Goal: Information Seeking & Learning: Learn about a topic

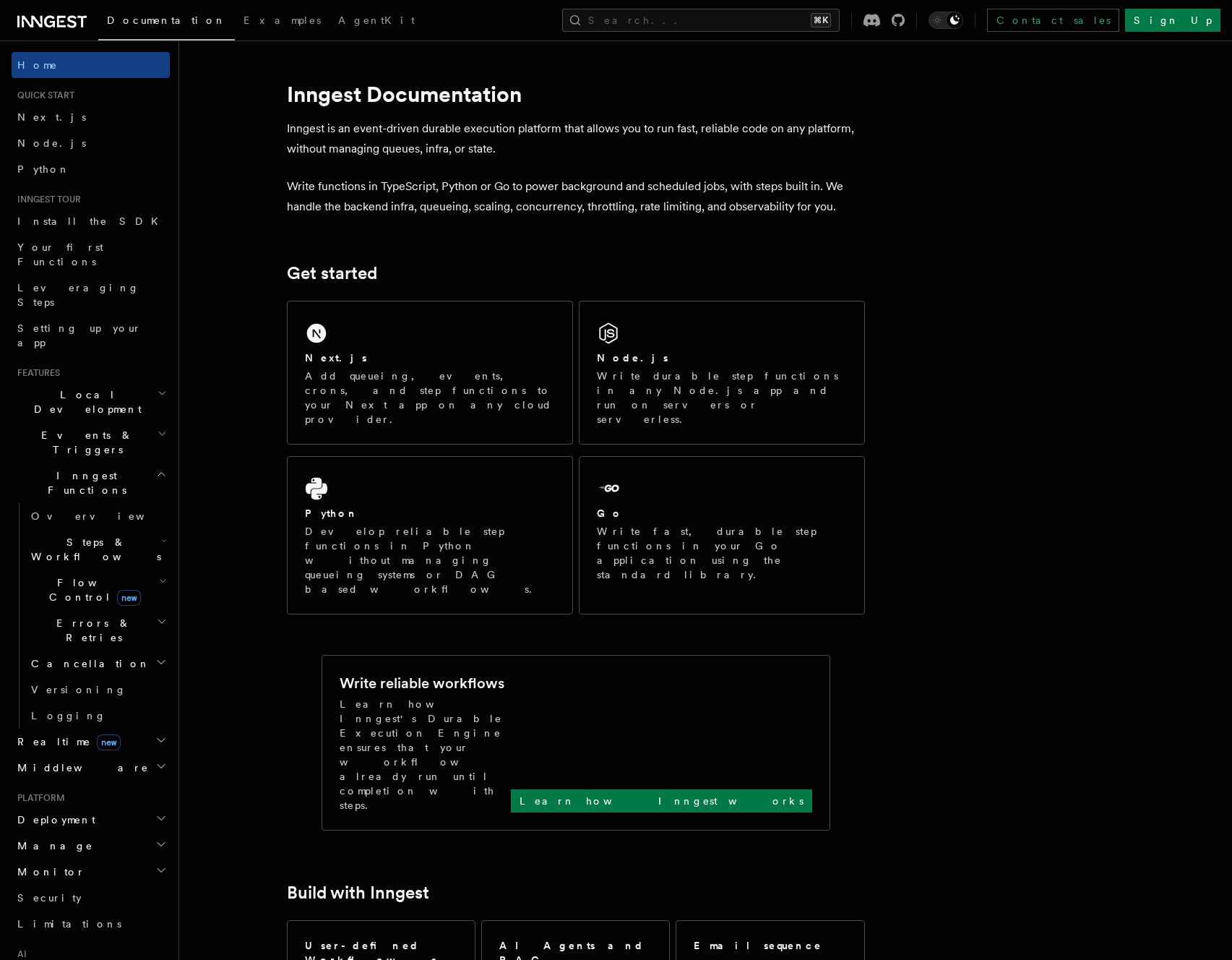
click at [80, 535] on span "Steps & Workflows" at bounding box center [93, 549] width 136 height 29
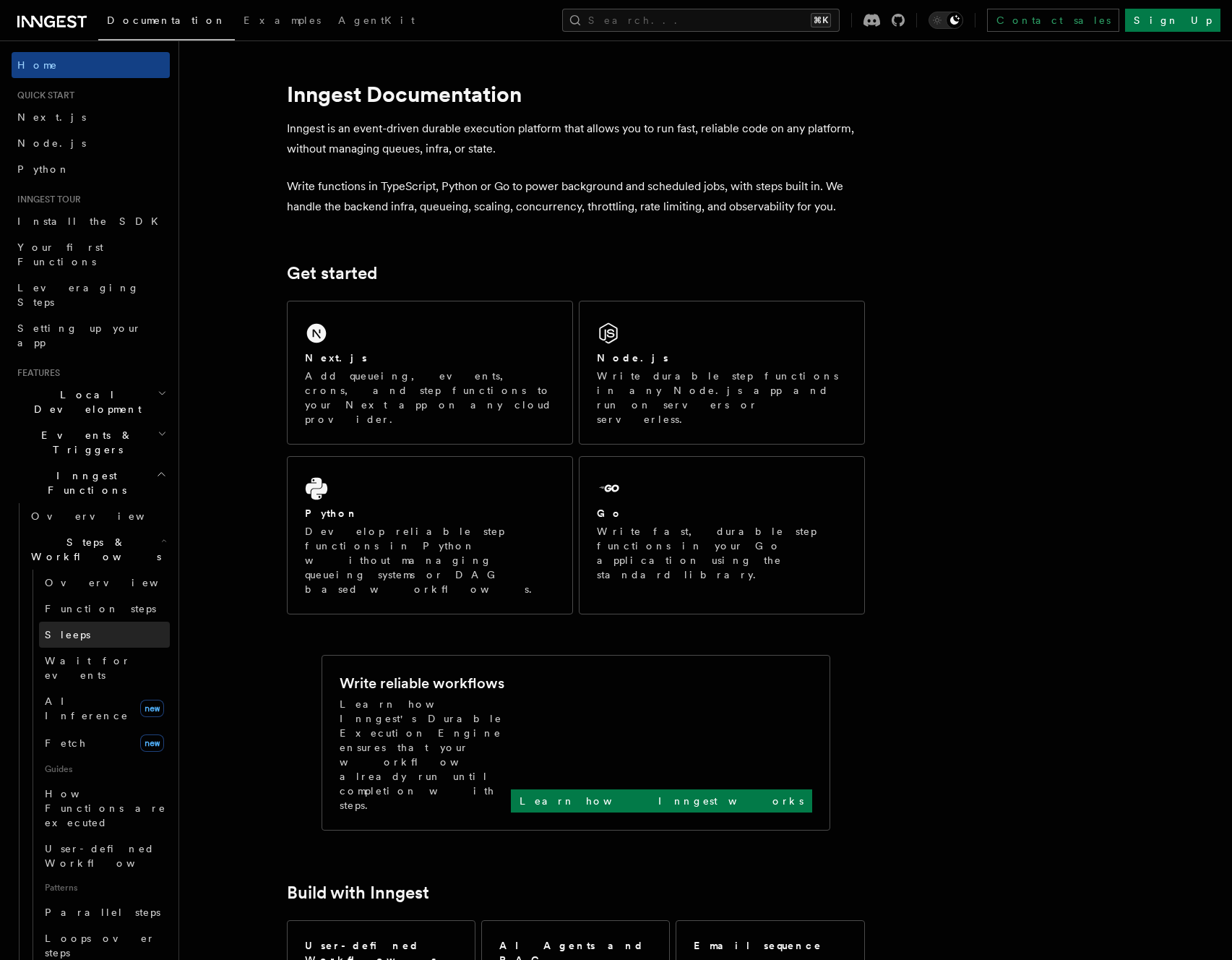
click at [64, 629] on span "Sleeps" at bounding box center [68, 635] width 46 height 12
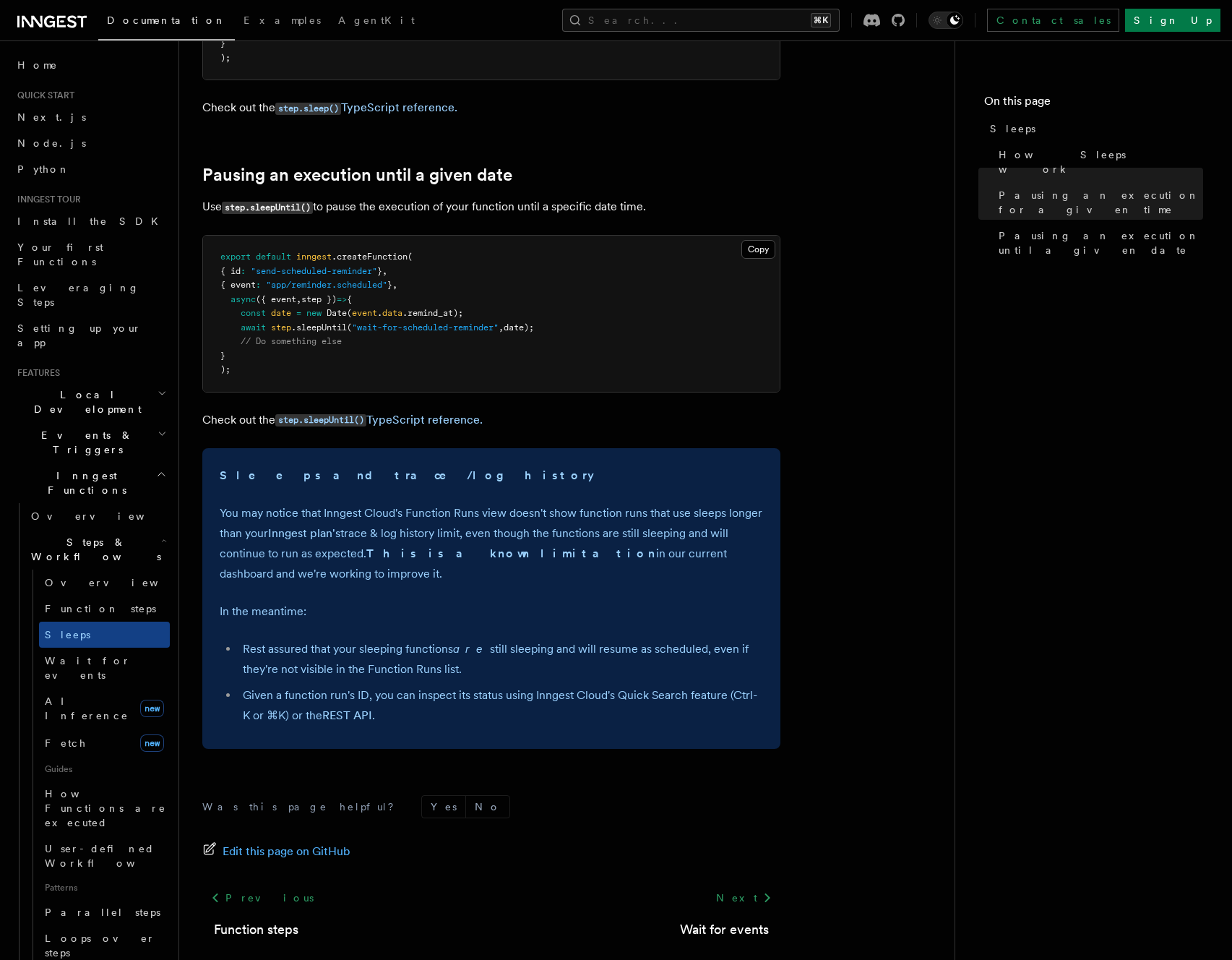
scroll to position [795, 0]
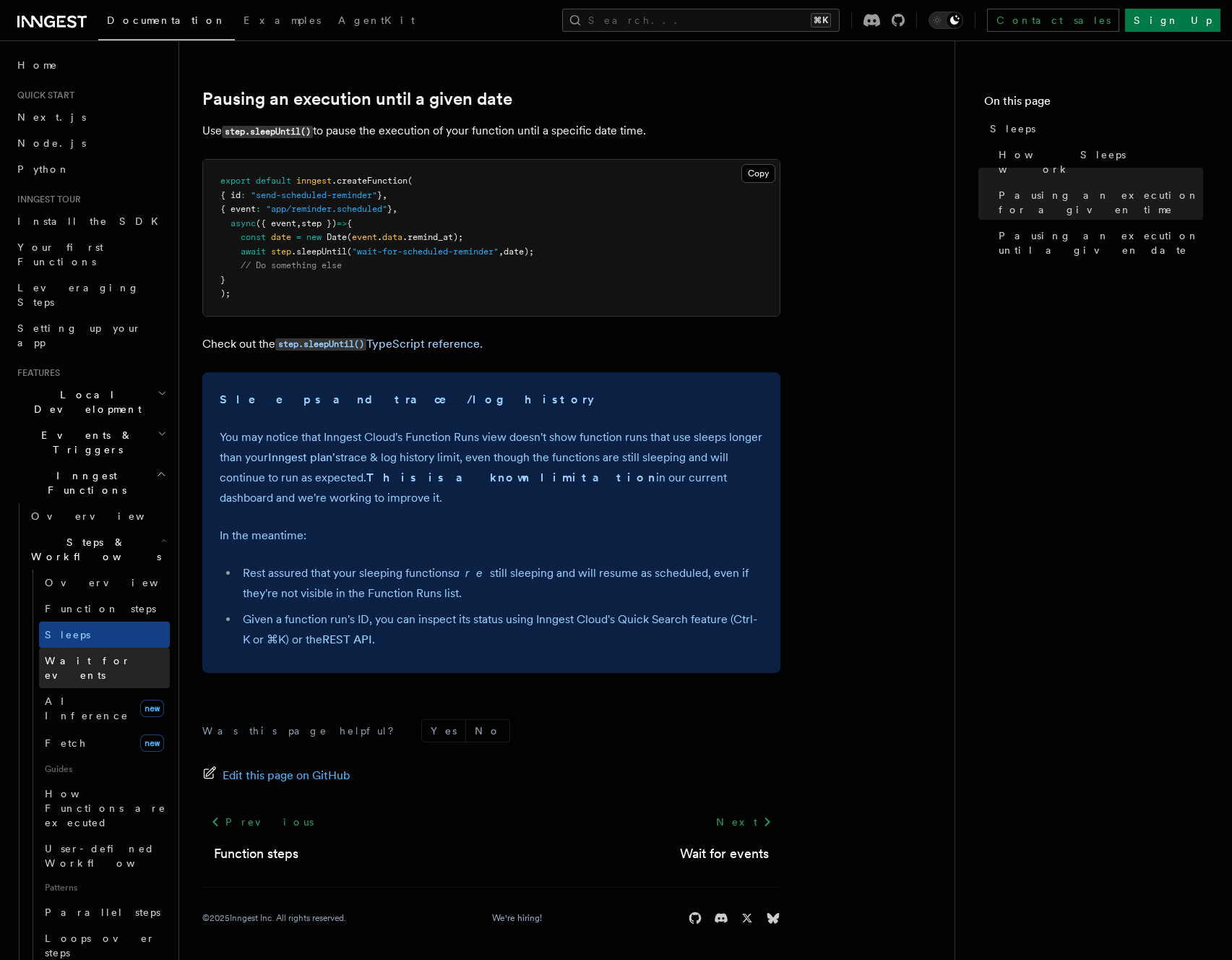
click at [76, 648] on link "Wait for events" at bounding box center [104, 668] width 130 height 40
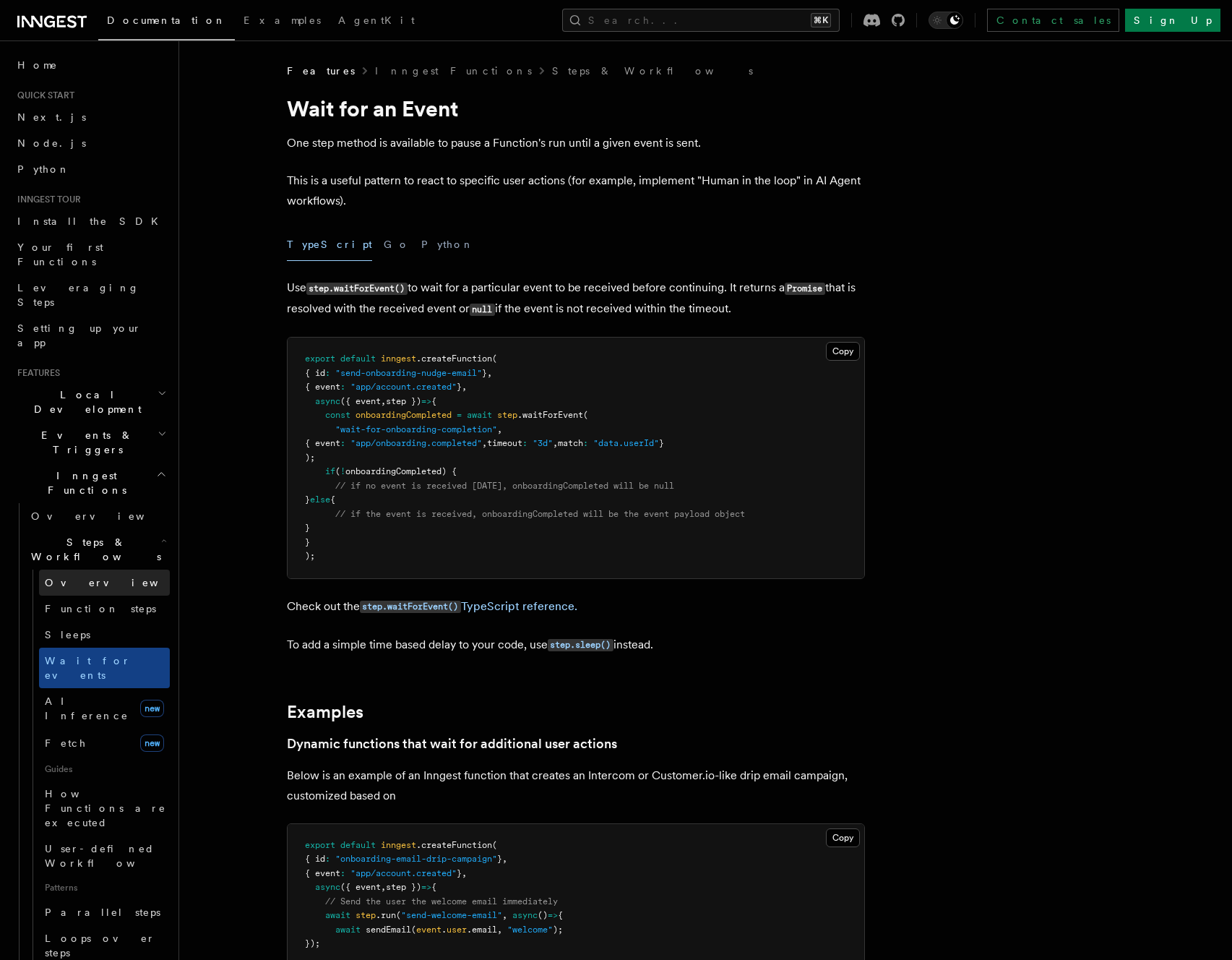
click at [88, 569] on link "Overview" at bounding box center [104, 583] width 130 height 26
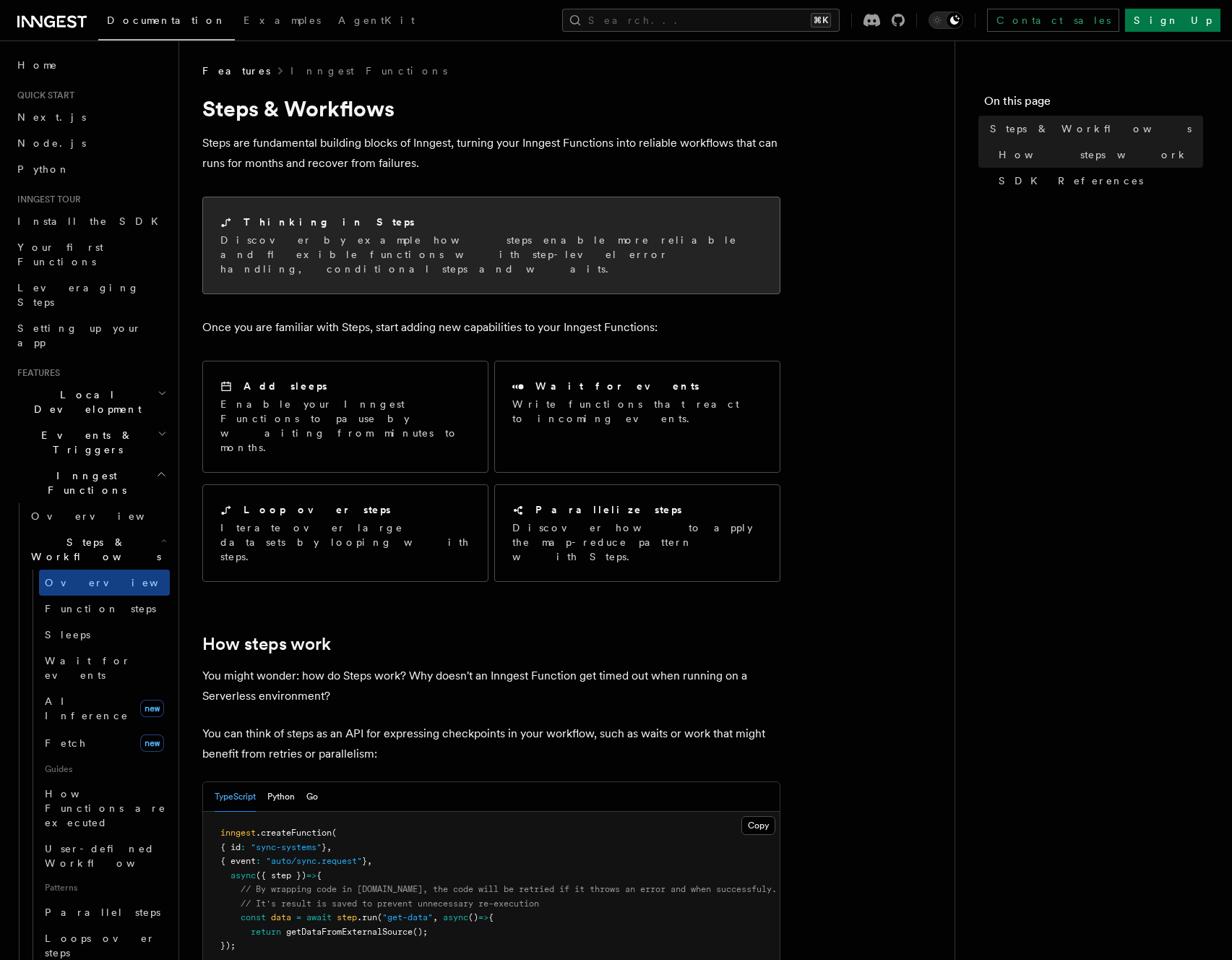
click at [526, 272] on div "Thinking in Steps Discover by example how steps enable more reliable and flexib…" at bounding box center [491, 245] width 577 height 96
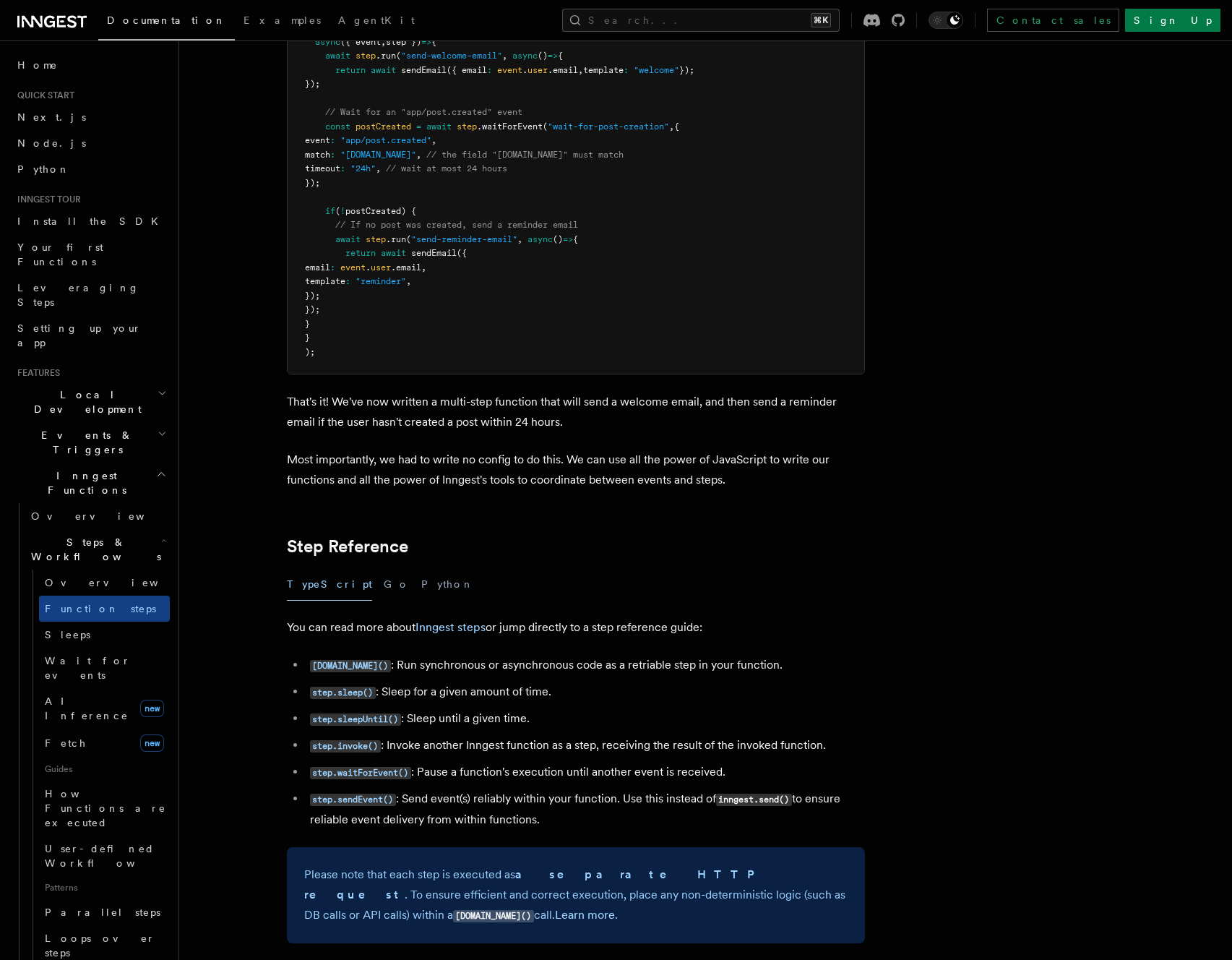
scroll to position [2236, 0]
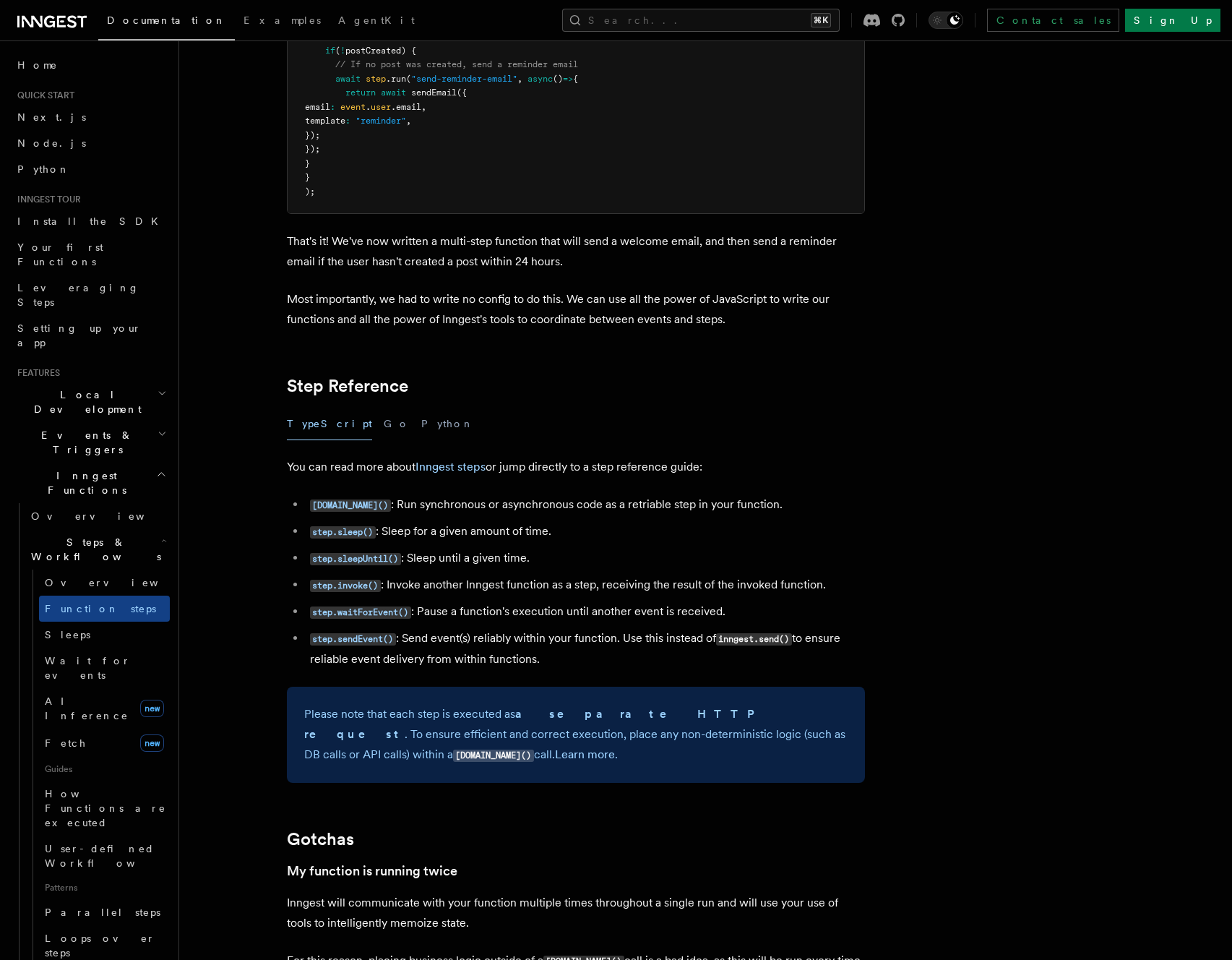
click at [512, 298] on p "Most importantly, we had to write no config to do this. We can use all the powe…" at bounding box center [575, 309] width 578 height 40
